Goal: Communication & Community: Answer question/provide support

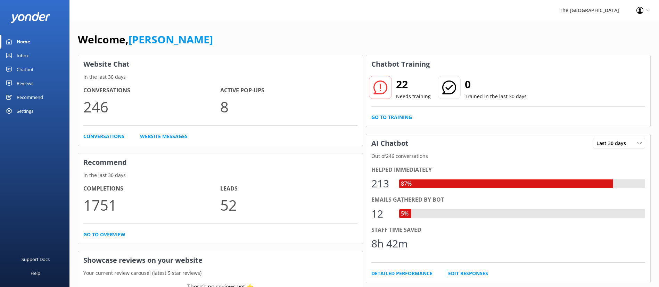
drag, startPoint x: 18, startPoint y: 56, endPoint x: 50, endPoint y: 60, distance: 32.2
click at [18, 56] on div "Inbox" at bounding box center [23, 56] width 12 height 14
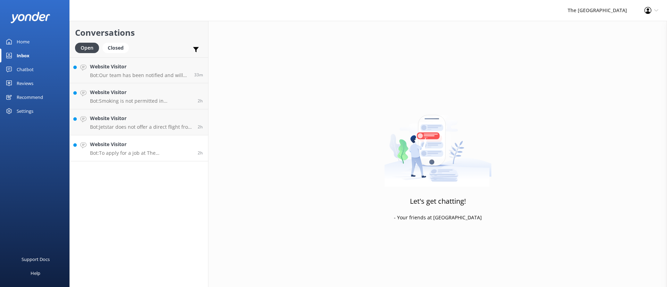
click at [132, 154] on p "Bot: To apply for a job at The [GEOGRAPHIC_DATA] or our sister resorts, please …" at bounding box center [141, 153] width 103 height 6
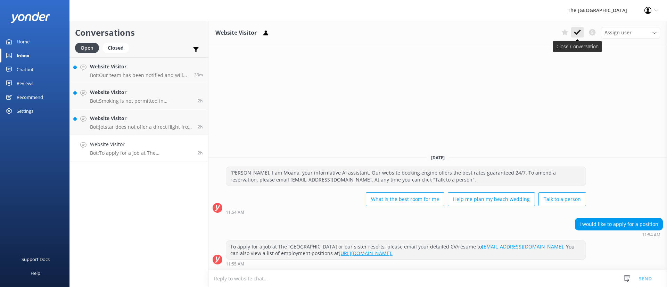
click at [574, 33] on icon at bounding box center [577, 32] width 7 height 7
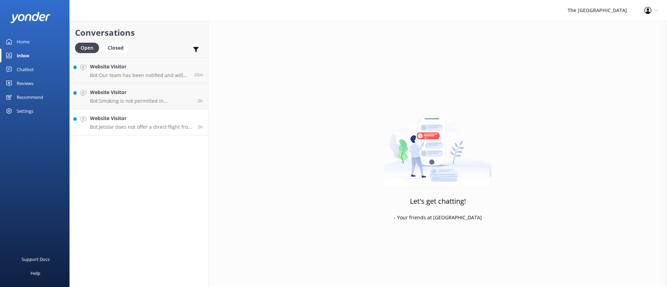
click at [159, 129] on p "Bot: Jetstar does not offer a direct flight from [GEOGRAPHIC_DATA] to [GEOGRAPH…" at bounding box center [141, 127] width 103 height 6
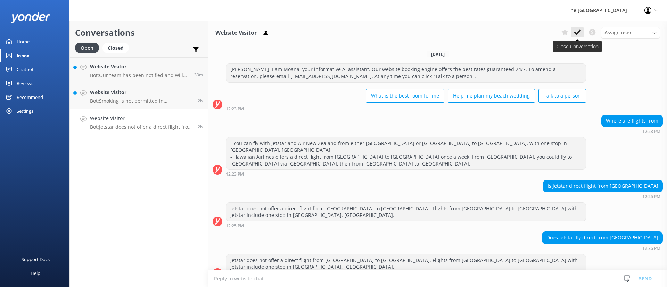
click at [581, 33] on button at bounding box center [577, 32] width 13 height 10
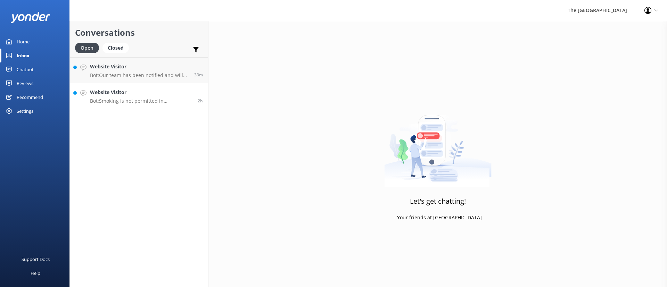
click at [134, 84] on link "Website Visitor Bot: Smoking is not permitted in guestrooms, restaurants, and s…" at bounding box center [139, 96] width 138 height 26
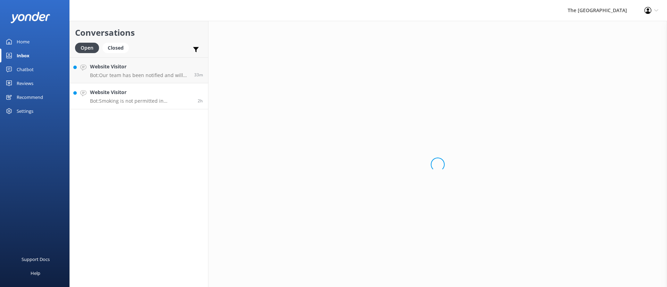
click at [144, 95] on h4 "Website Visitor" at bounding box center [141, 93] width 103 height 8
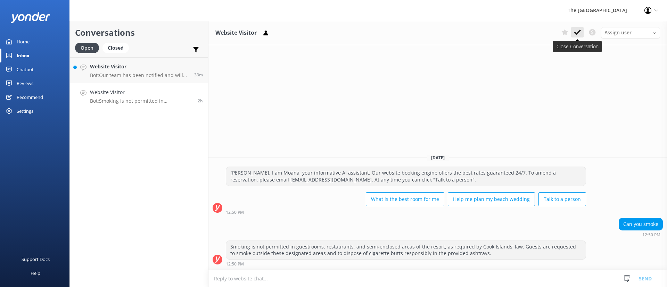
click at [572, 33] on button at bounding box center [577, 32] width 13 height 10
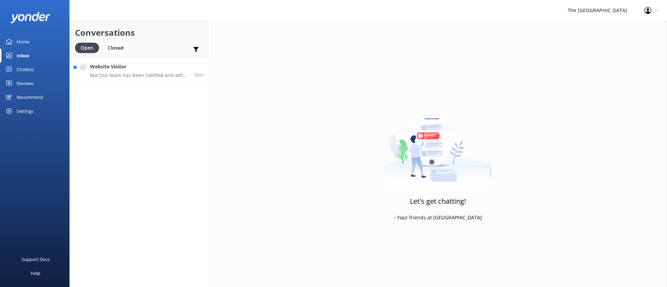
click at [105, 70] on h4 "Website Visitor" at bounding box center [139, 67] width 99 height 8
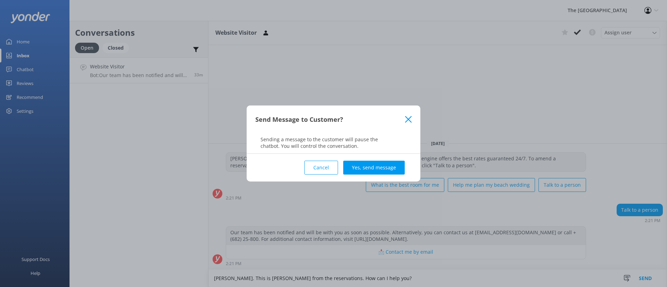
type textarea "[PERSON_NAME]. This is [PERSON_NAME] from the reservations. How can I help you?"
click at [375, 177] on div "Cancel Yes, send message" at bounding box center [333, 168] width 156 height 28
click at [374, 177] on div "Cancel Yes, send message" at bounding box center [333, 168] width 156 height 28
click at [373, 172] on button "Yes, send message" at bounding box center [374, 168] width 62 height 14
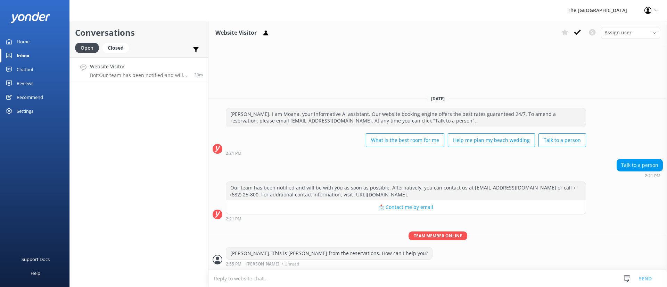
click at [339, 148] on div "What is the best room for me Help me plan my beach wedding Talk to a person" at bounding box center [406, 140] width 360 height 19
drag, startPoint x: 151, startPoint y: 158, endPoint x: 150, endPoint y: 162, distance: 3.8
click at [150, 161] on div "Conversations Open Closed Important Converted Assigned to me Unassigned Website…" at bounding box center [139, 154] width 139 height 267
drag, startPoint x: 125, startPoint y: 185, endPoint x: 125, endPoint y: 173, distance: 11.8
click at [125, 185] on div "Conversations Open Closed Important Converted Assigned to me Unassigned Website…" at bounding box center [139, 154] width 139 height 267
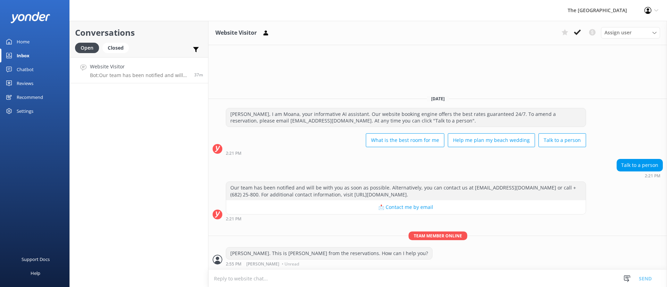
click at [519, 248] on div "[PERSON_NAME]. This is [PERSON_NAME] from the reservations. How can I help you?…" at bounding box center [438, 256] width 459 height 19
click at [127, 67] on h4 "Website Visitor" at bounding box center [139, 67] width 99 height 8
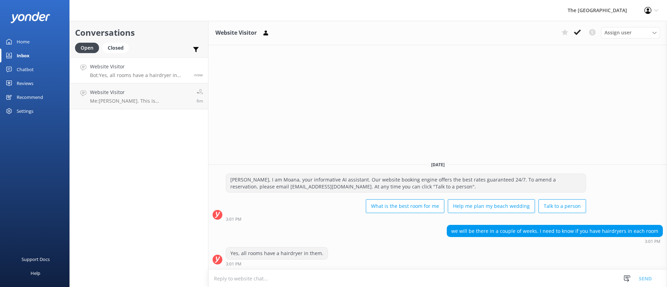
click at [395, 243] on div "we will be there in a couple of weeks. I need to know if you have hairdryers in…" at bounding box center [438, 234] width 459 height 19
click at [398, 237] on div "we will be there in a couple of weeks. I need to know if you have hairdryers in…" at bounding box center [438, 234] width 459 height 19
click at [124, 95] on h4 "Website Visitor" at bounding box center [140, 93] width 101 height 8
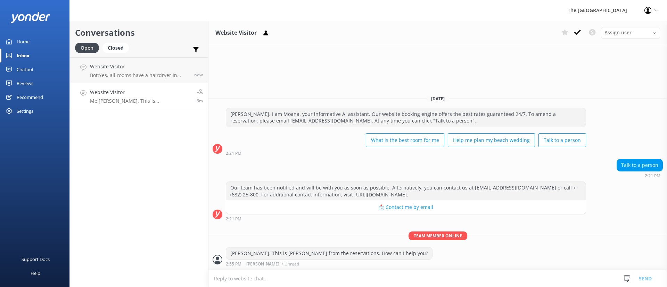
drag, startPoint x: 160, startPoint y: 167, endPoint x: 188, endPoint y: 174, distance: 29.7
click at [160, 166] on div "Conversations Open Closed Important Converted Assigned to me Unassigned Website…" at bounding box center [139, 154] width 139 height 267
